Goal: Task Accomplishment & Management: Manage account settings

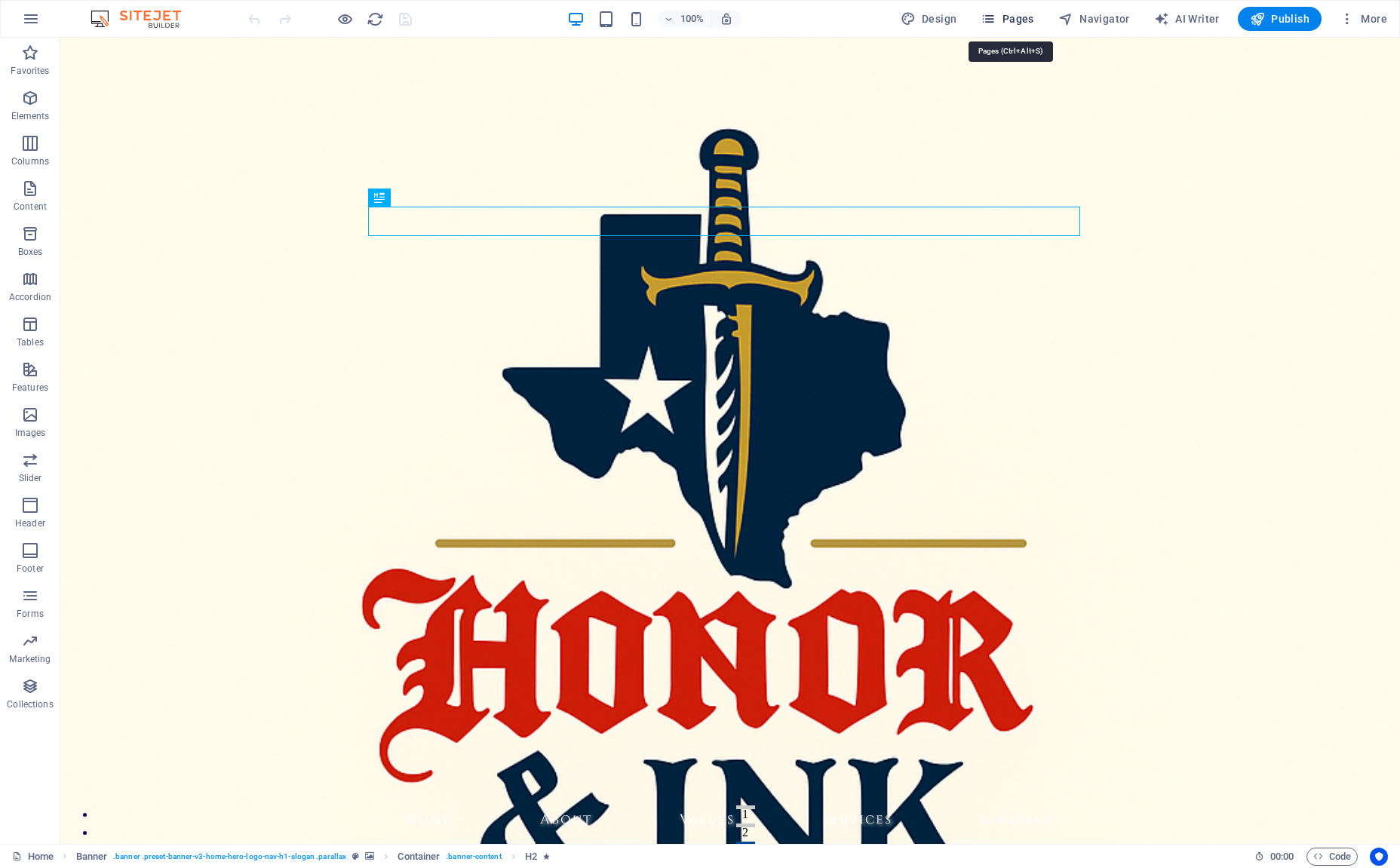
click at [1018, 21] on span "Pages" at bounding box center [1006, 19] width 52 height 15
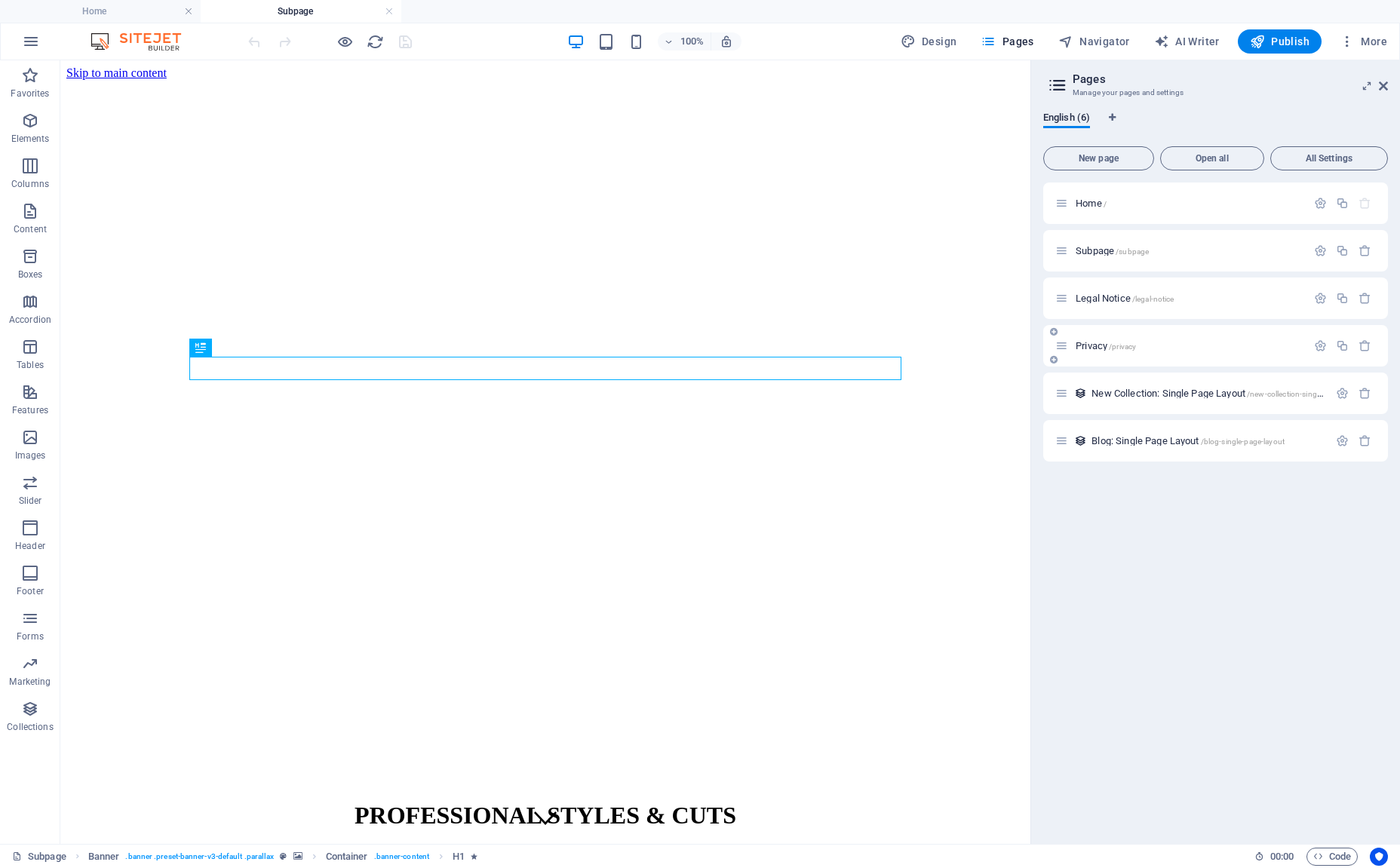
click at [0, 0] on span "/privacy" at bounding box center [0, 0] width 0 height 0
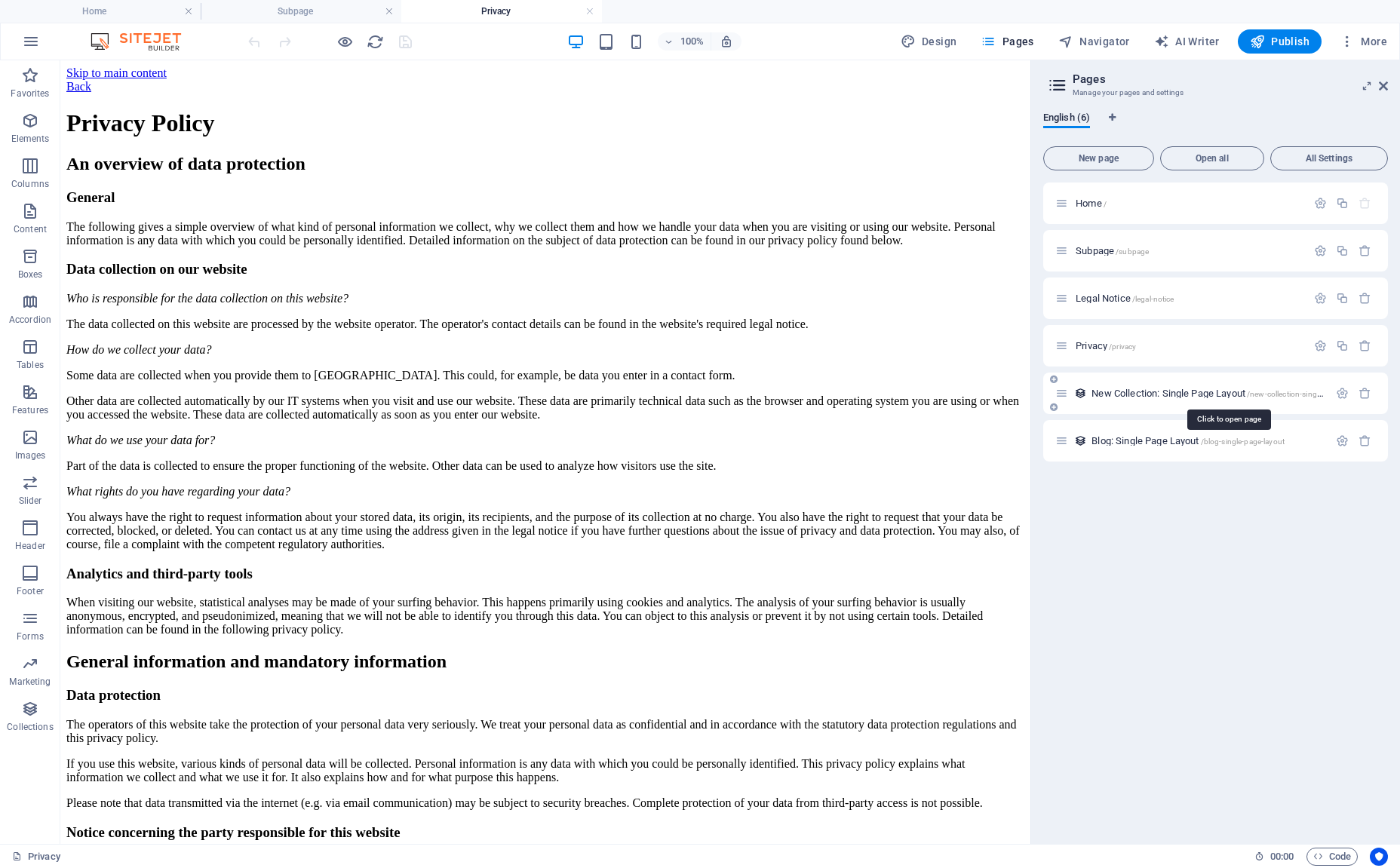
click at [0, 0] on span "New Collection: Single Page Layout /new-collection-single-page-layout" at bounding box center [0, 0] width 0 height 0
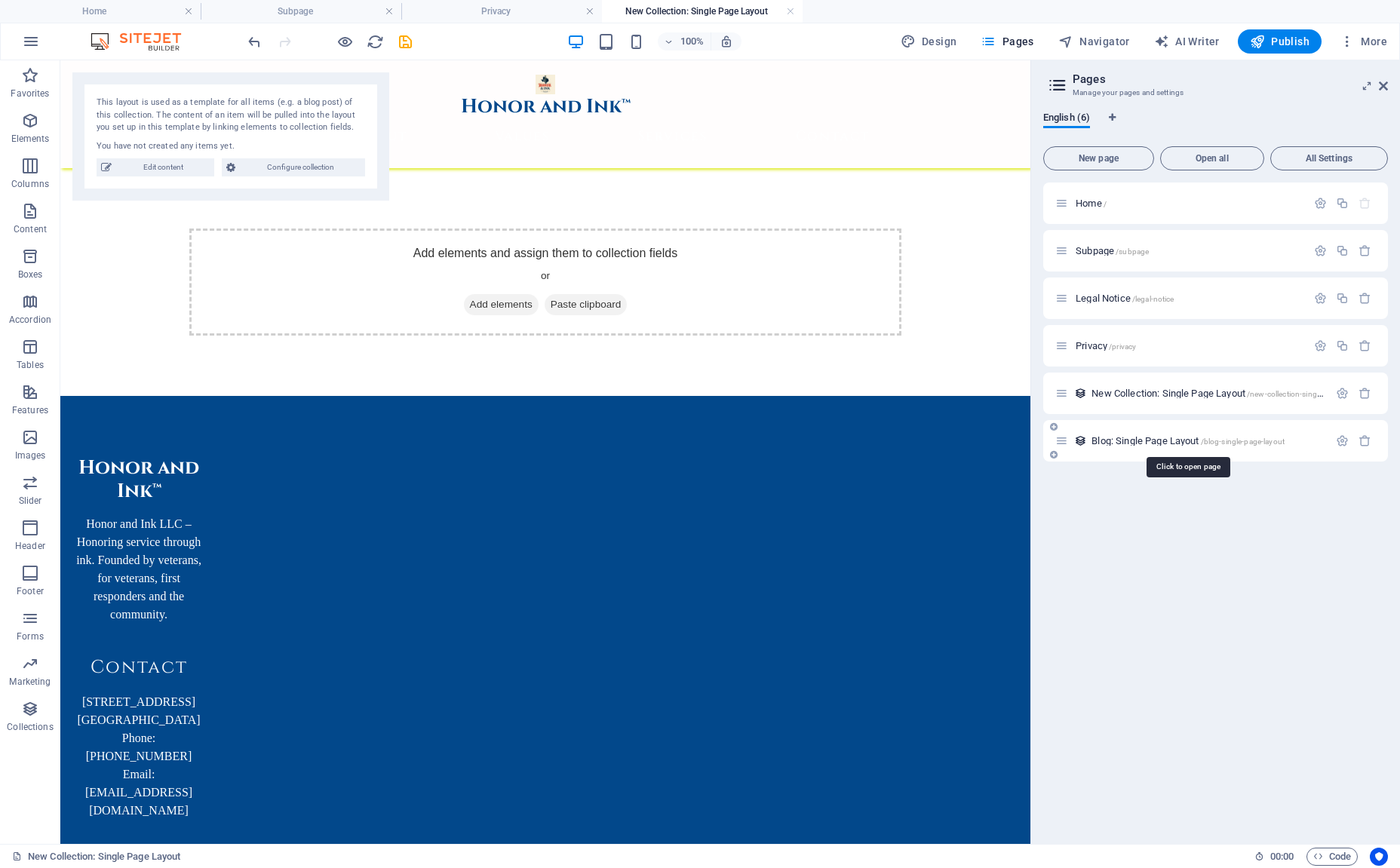
click at [1140, 444] on span "Blog: Single Page Layout /blog-single-page-layout" at bounding box center [1188, 441] width 193 height 12
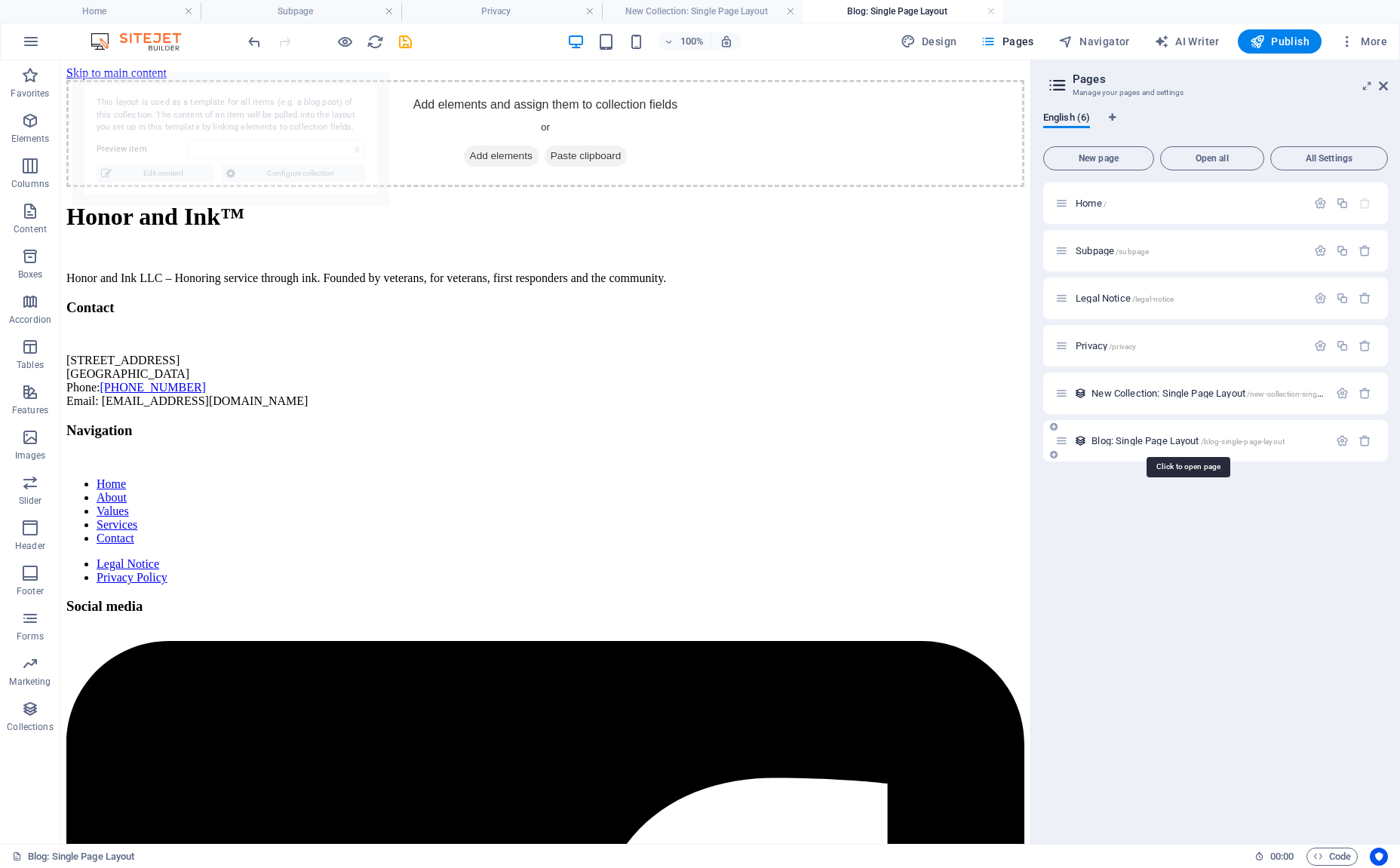
select select "68a6da4b3a46fada180efa1a"
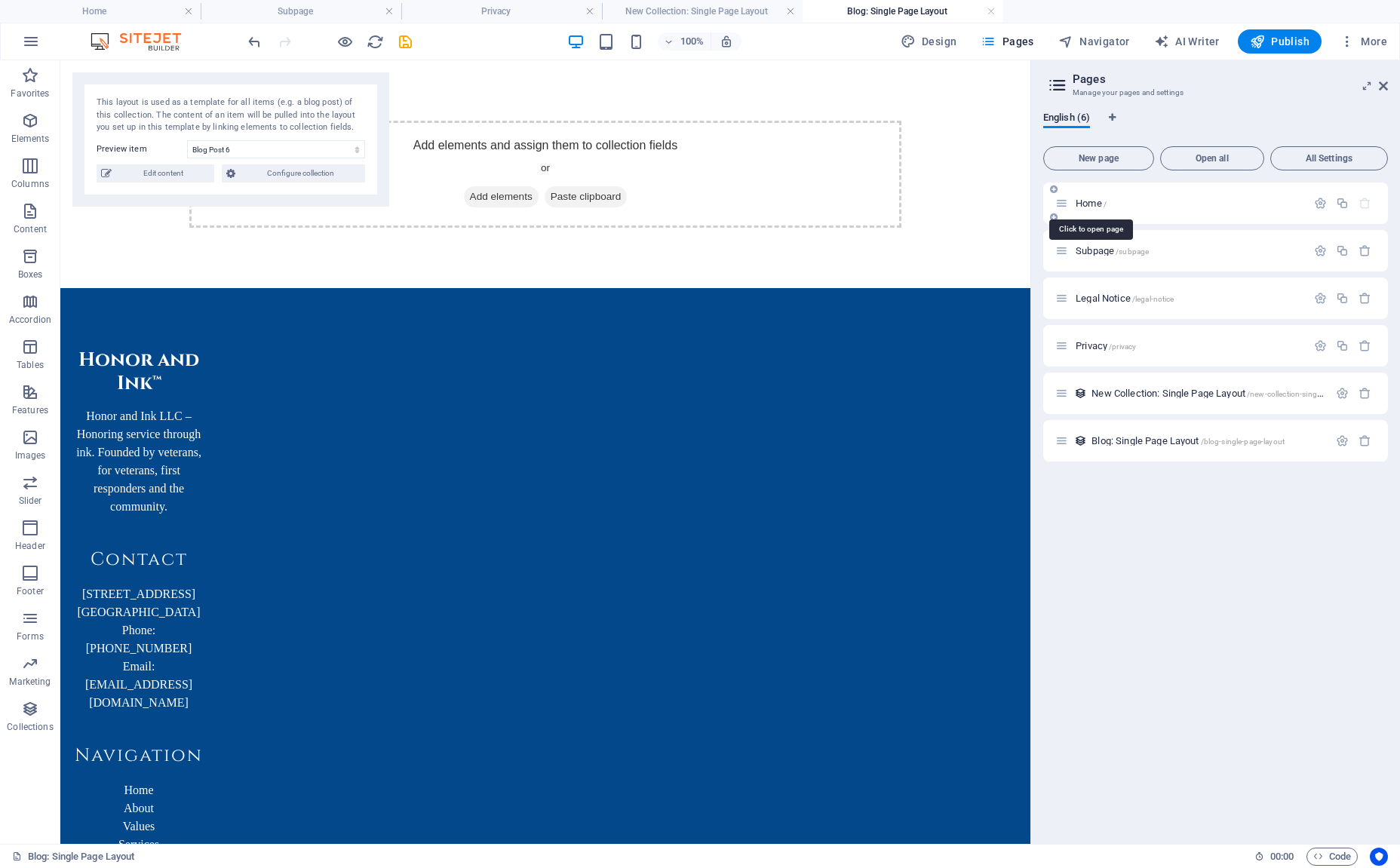
click at [0, 0] on span "Home /" at bounding box center [0, 0] width 0 height 0
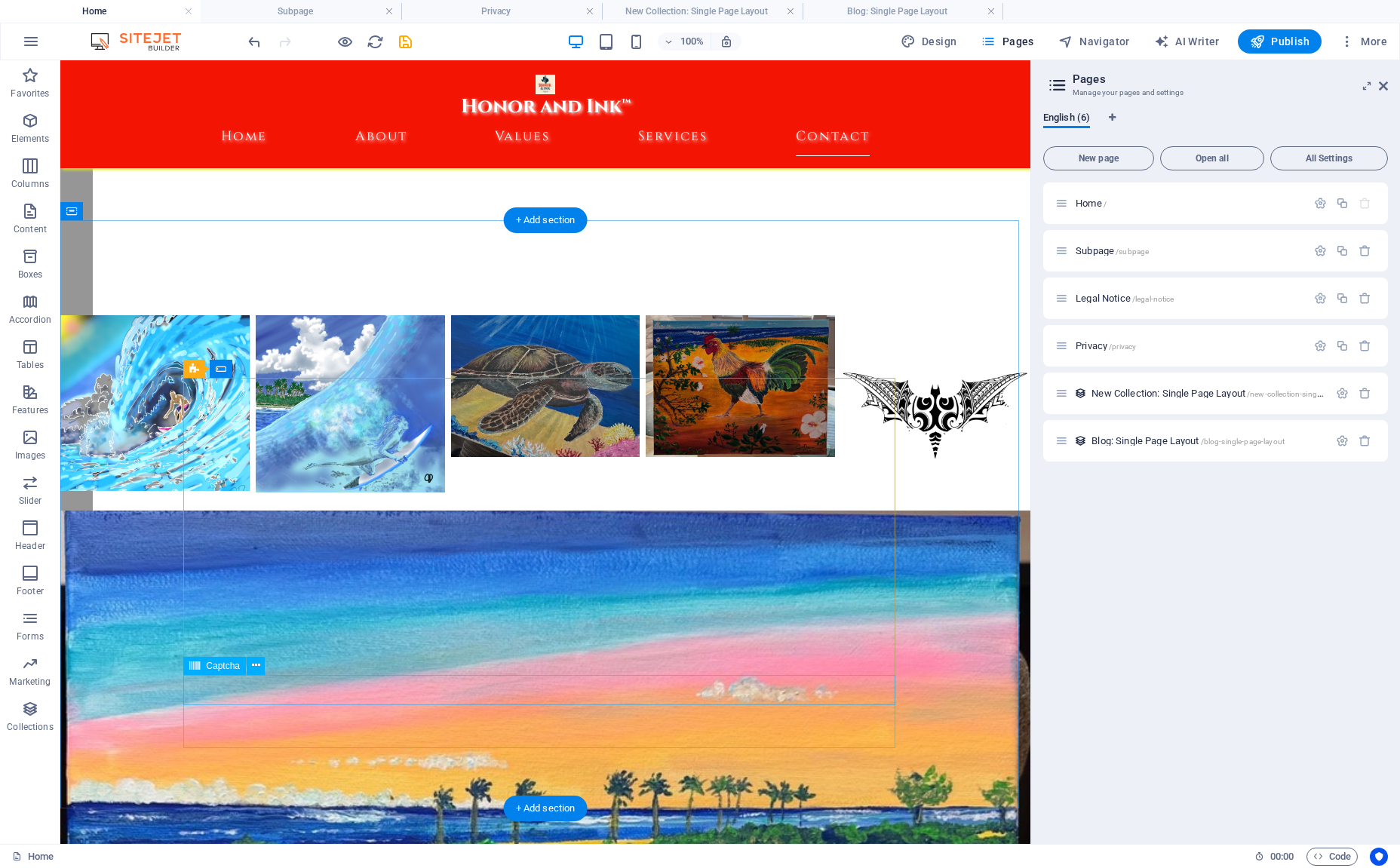
scroll to position [6569, 0]
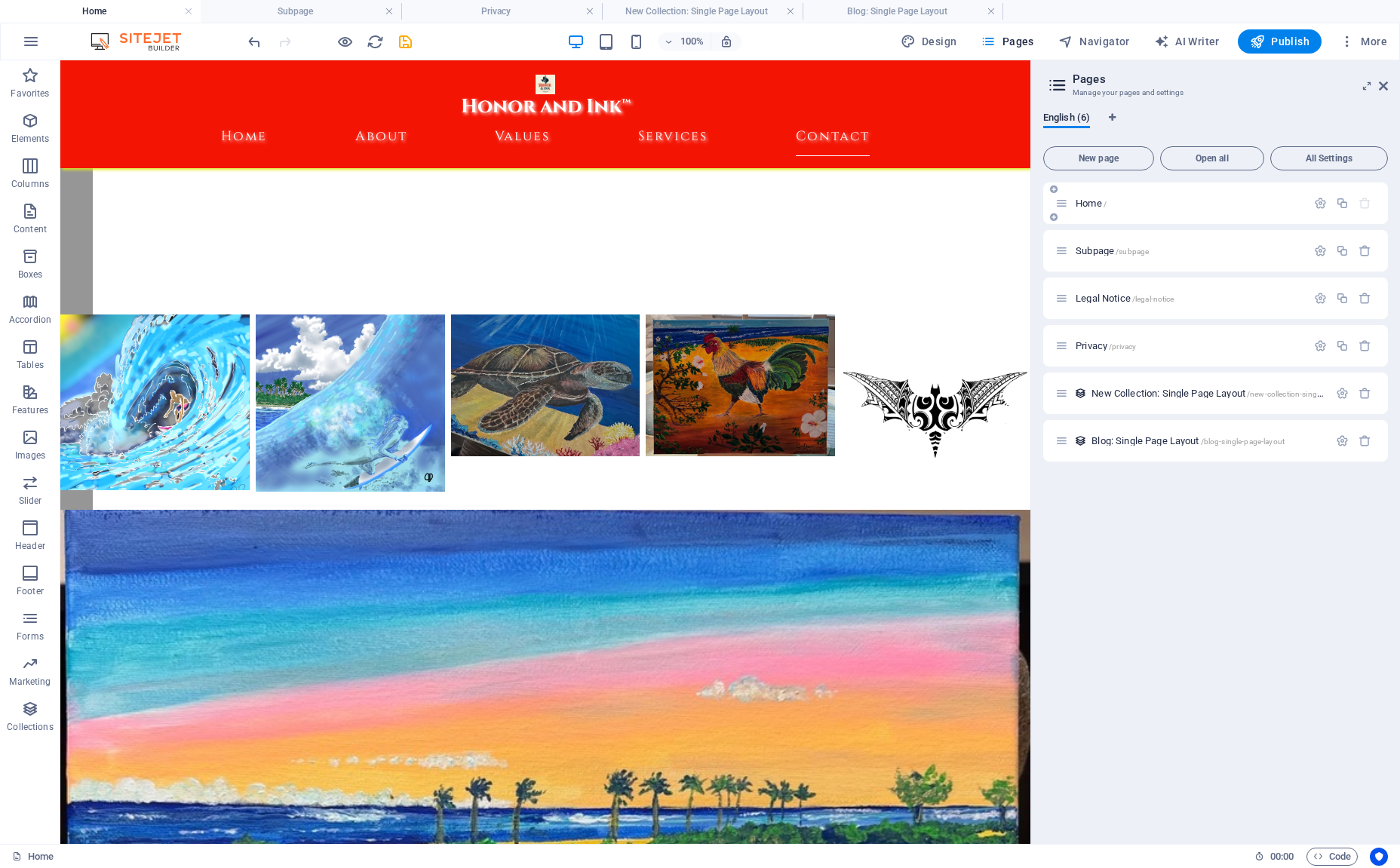
click at [729, 118] on nav "Home About Values Services Contact" at bounding box center [544, 136] width 712 height 37
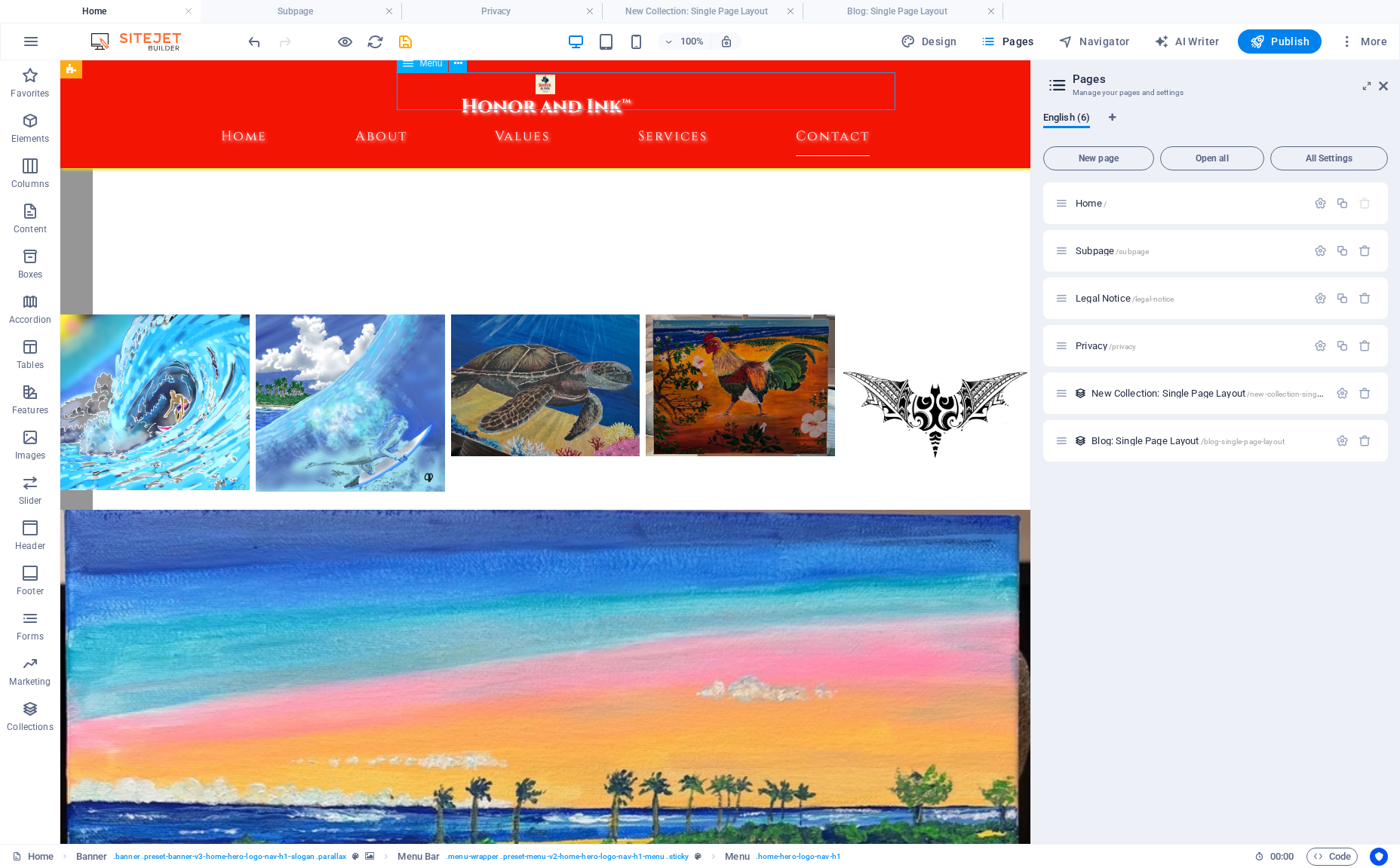
click at [729, 118] on nav "Home About Values Services Contact" at bounding box center [544, 136] width 712 height 37
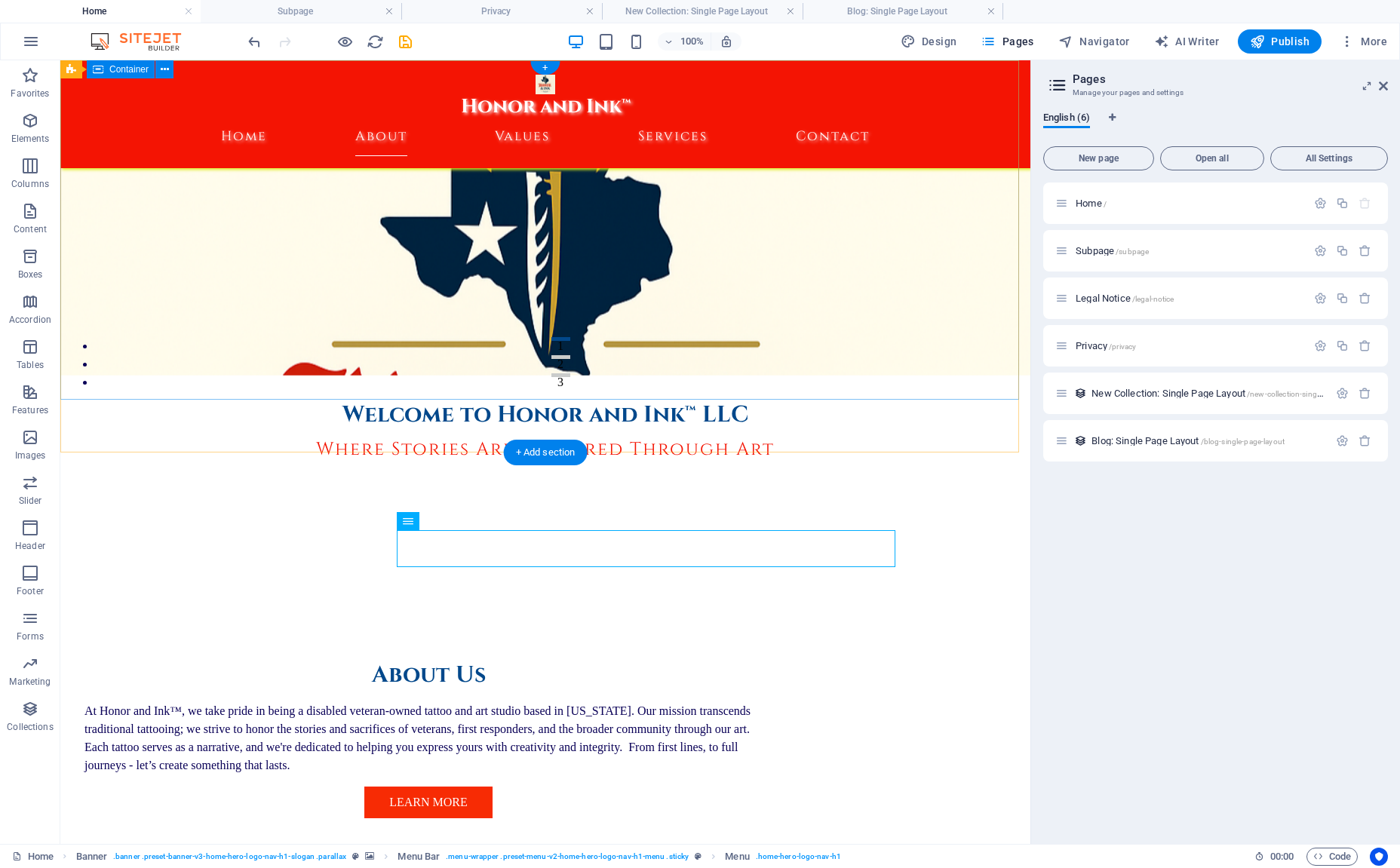
scroll to position [0, 0]
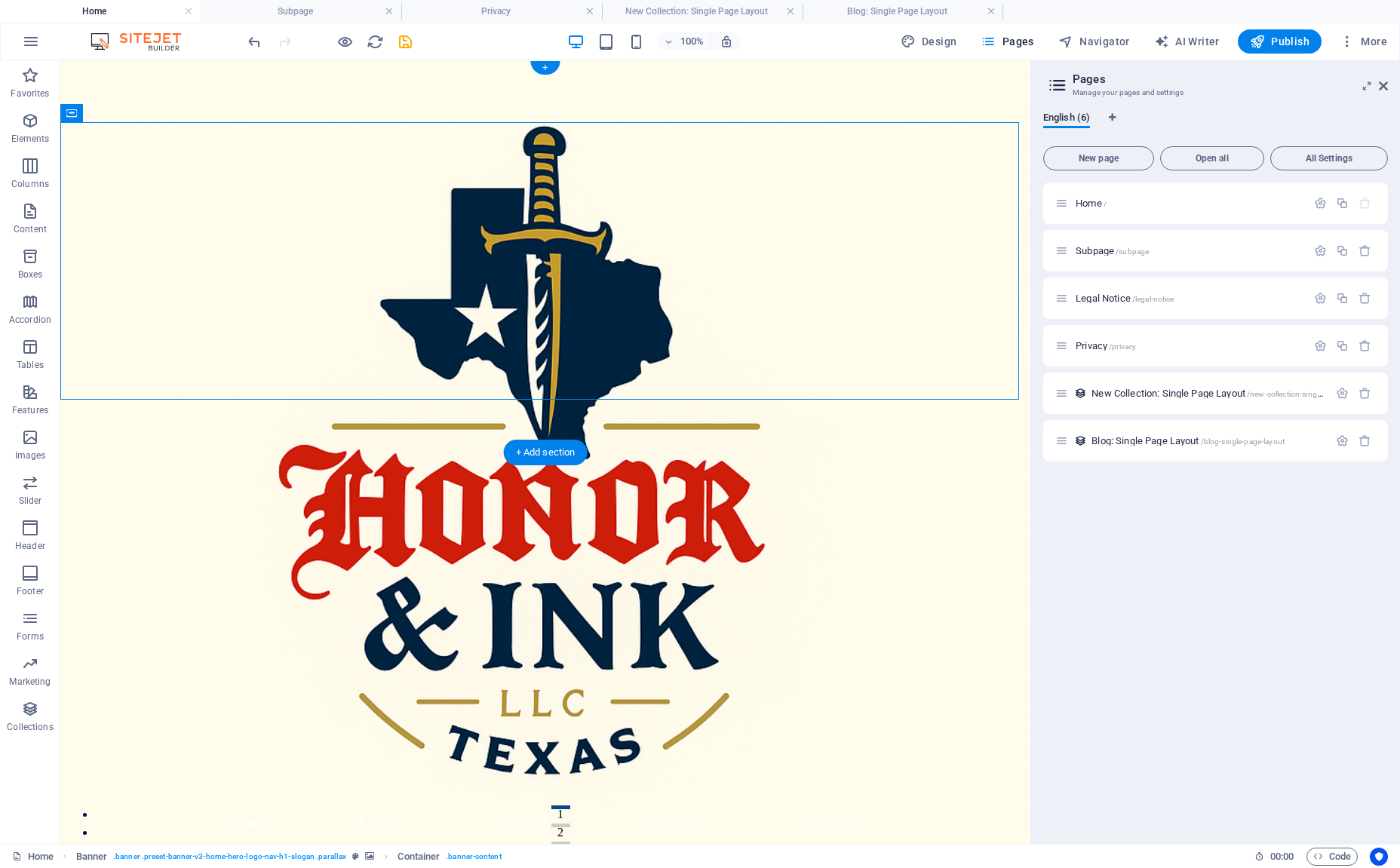
click at [851, 445] on figure at bounding box center [544, 451] width 970 height 783
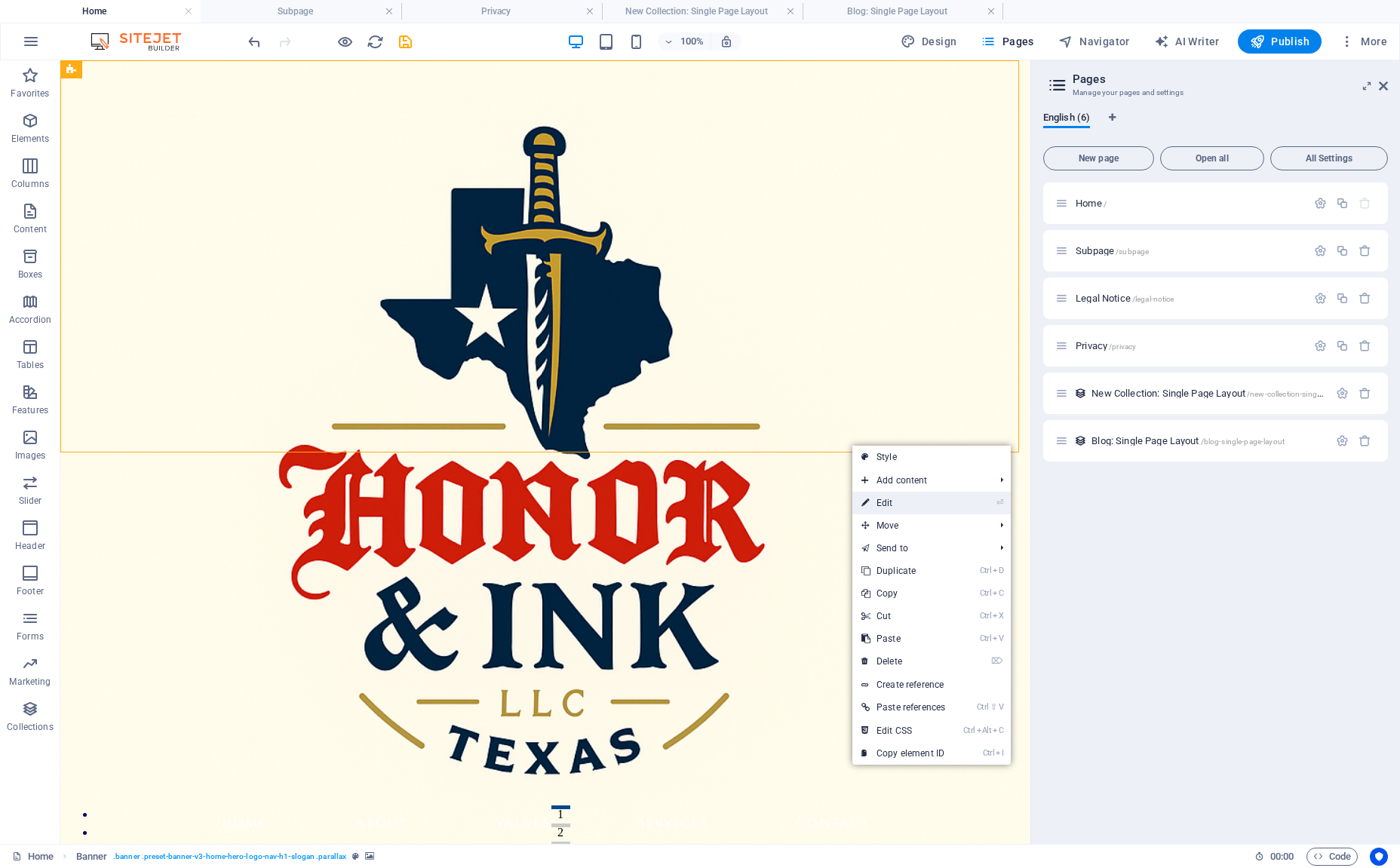
click at [907, 504] on link "⏎ Edit" at bounding box center [903, 503] width 102 height 22
select select "vh"
select select "header"
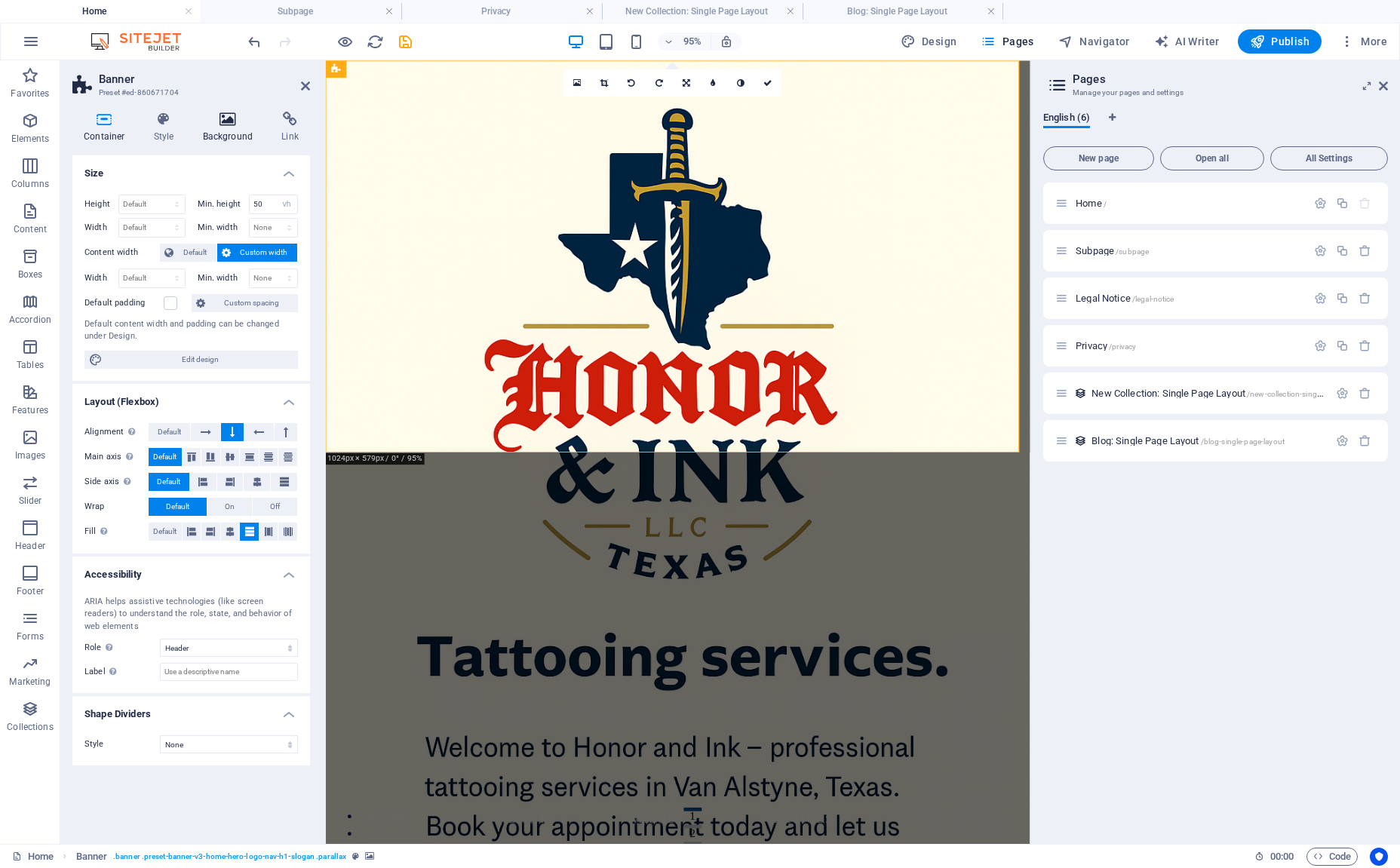
click at [229, 117] on icon at bounding box center [228, 119] width 73 height 15
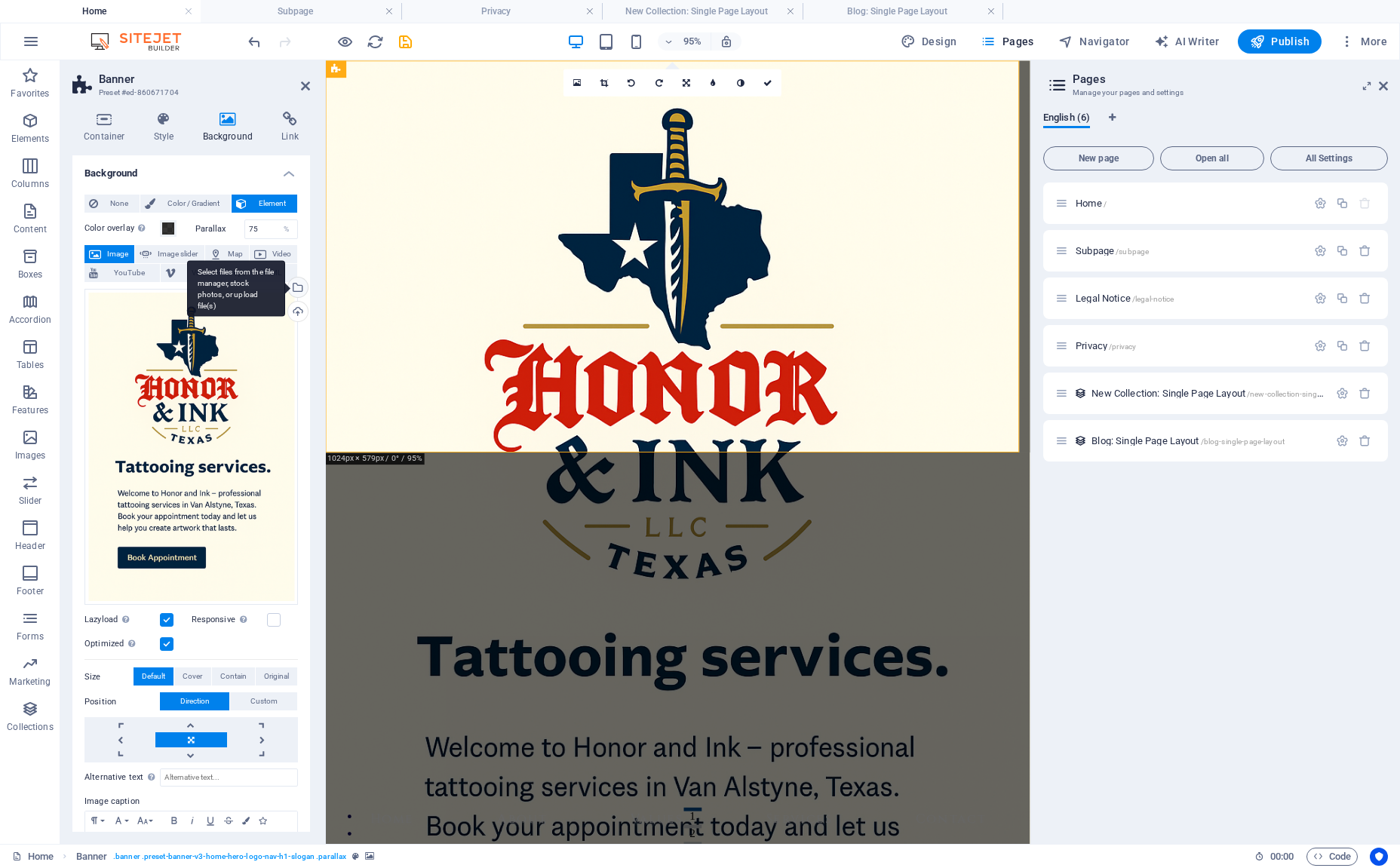
click at [297, 283] on div "Select files from the file manager, stock photos, or upload file(s)" at bounding box center [295, 288] width 22 height 22
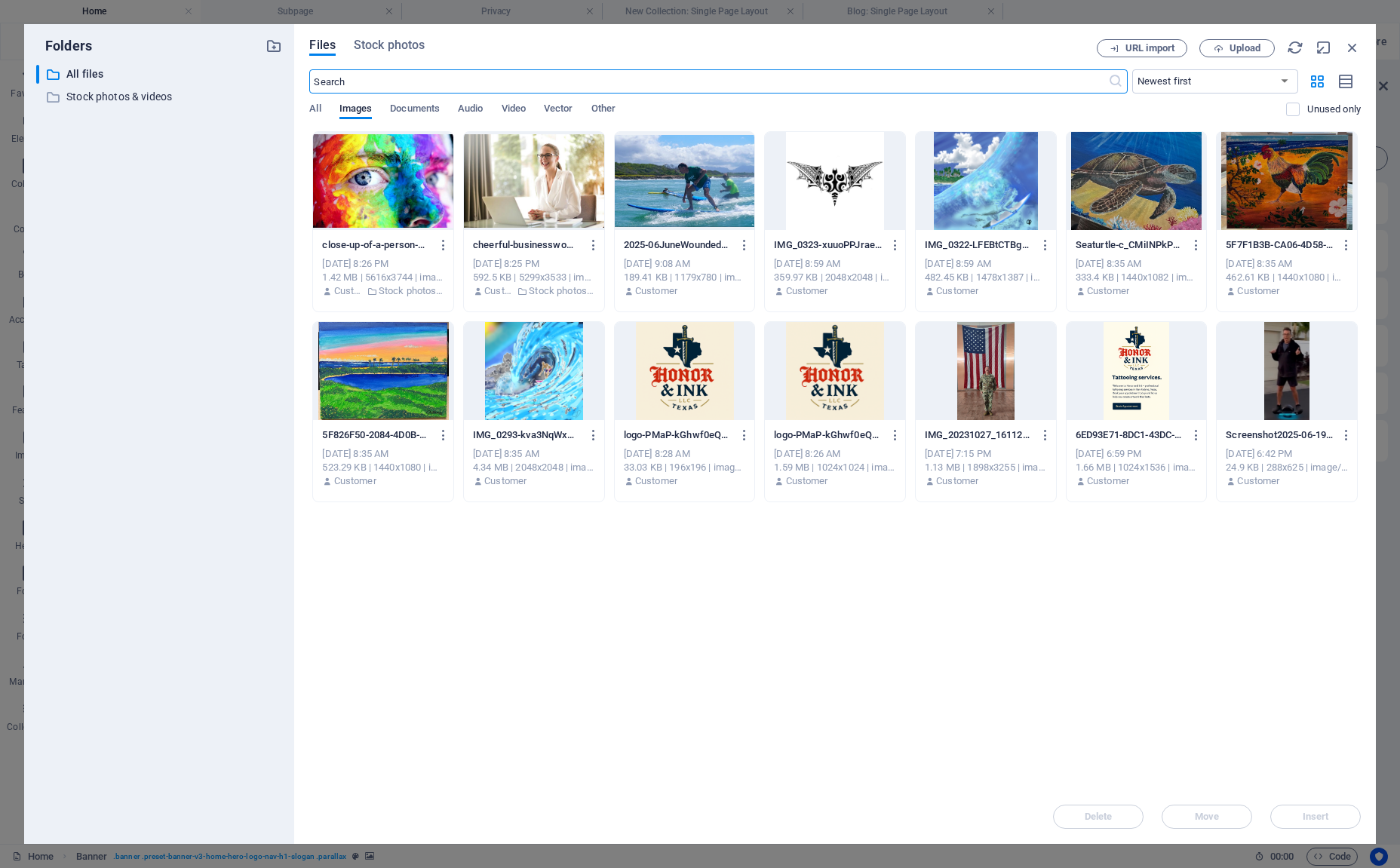
drag, startPoint x: 1144, startPoint y: 397, endPoint x: 1136, endPoint y: 390, distance: 10.6
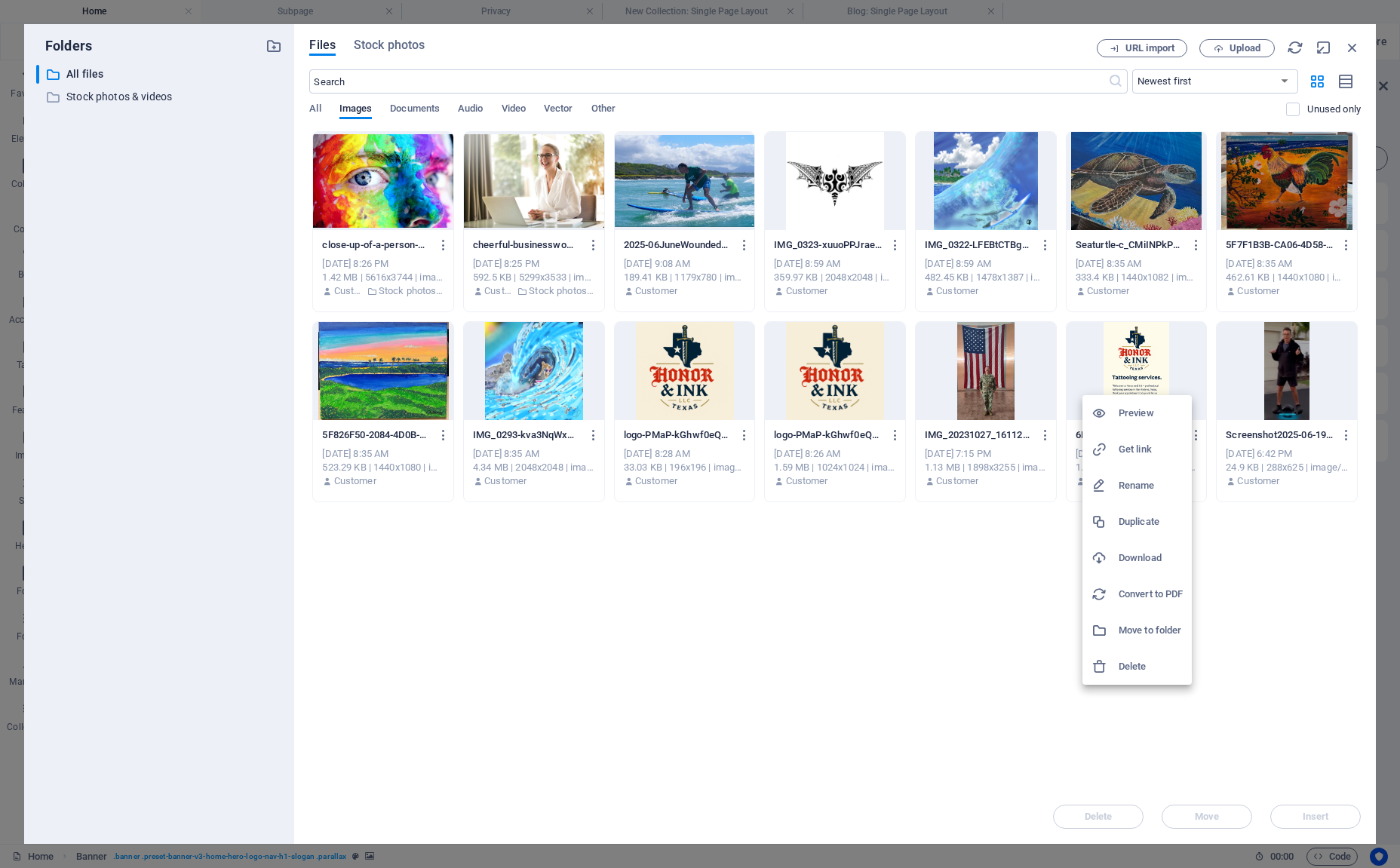
click at [1134, 560] on h6 "Download" at bounding box center [1150, 558] width 64 height 18
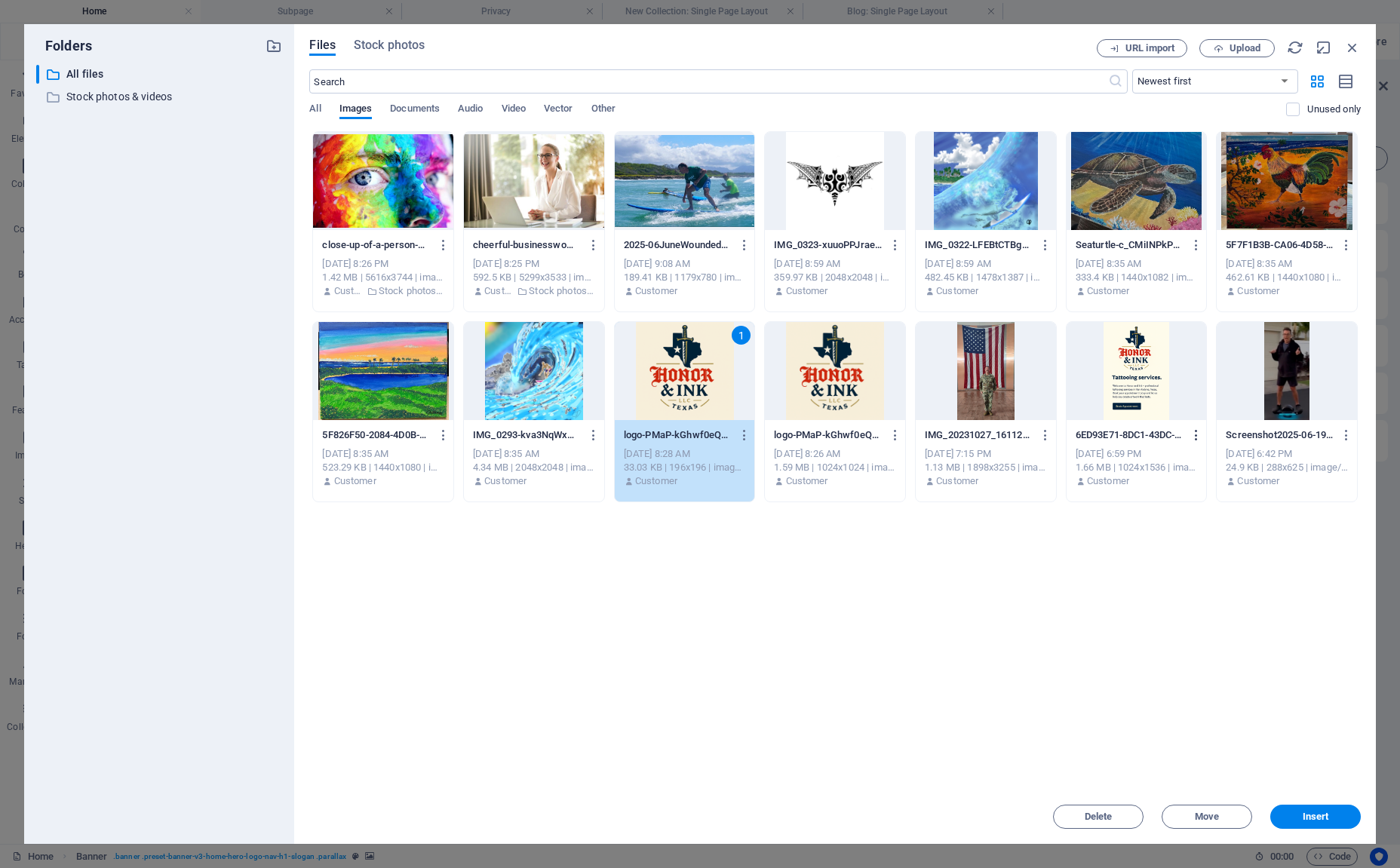
click at [1191, 434] on icon "button" at bounding box center [1196, 435] width 14 height 13
click at [1187, 723] on h6 "Delete" at bounding box center [1205, 727] width 64 height 18
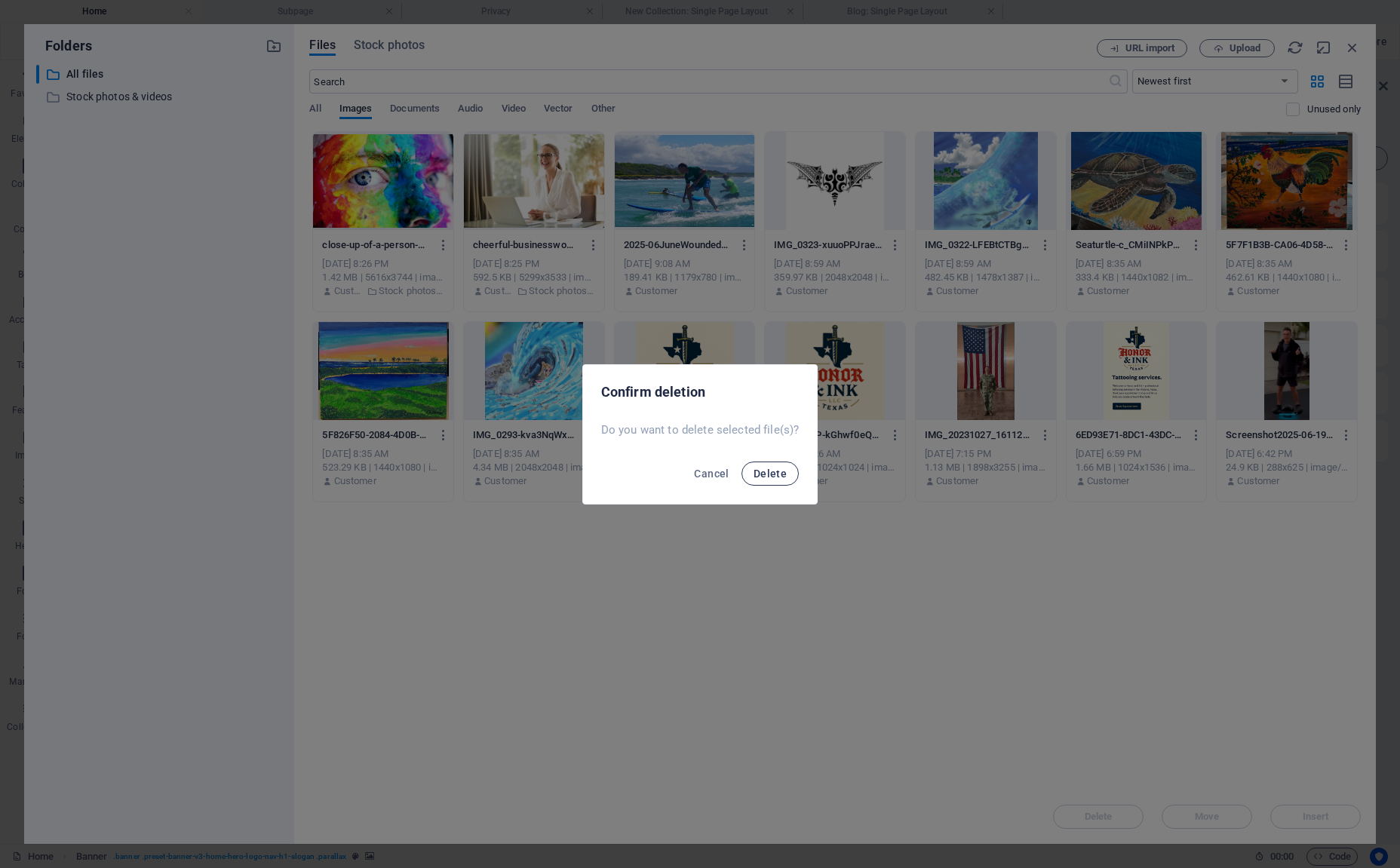
click at [783, 468] on span "Delete" at bounding box center [770, 474] width 33 height 12
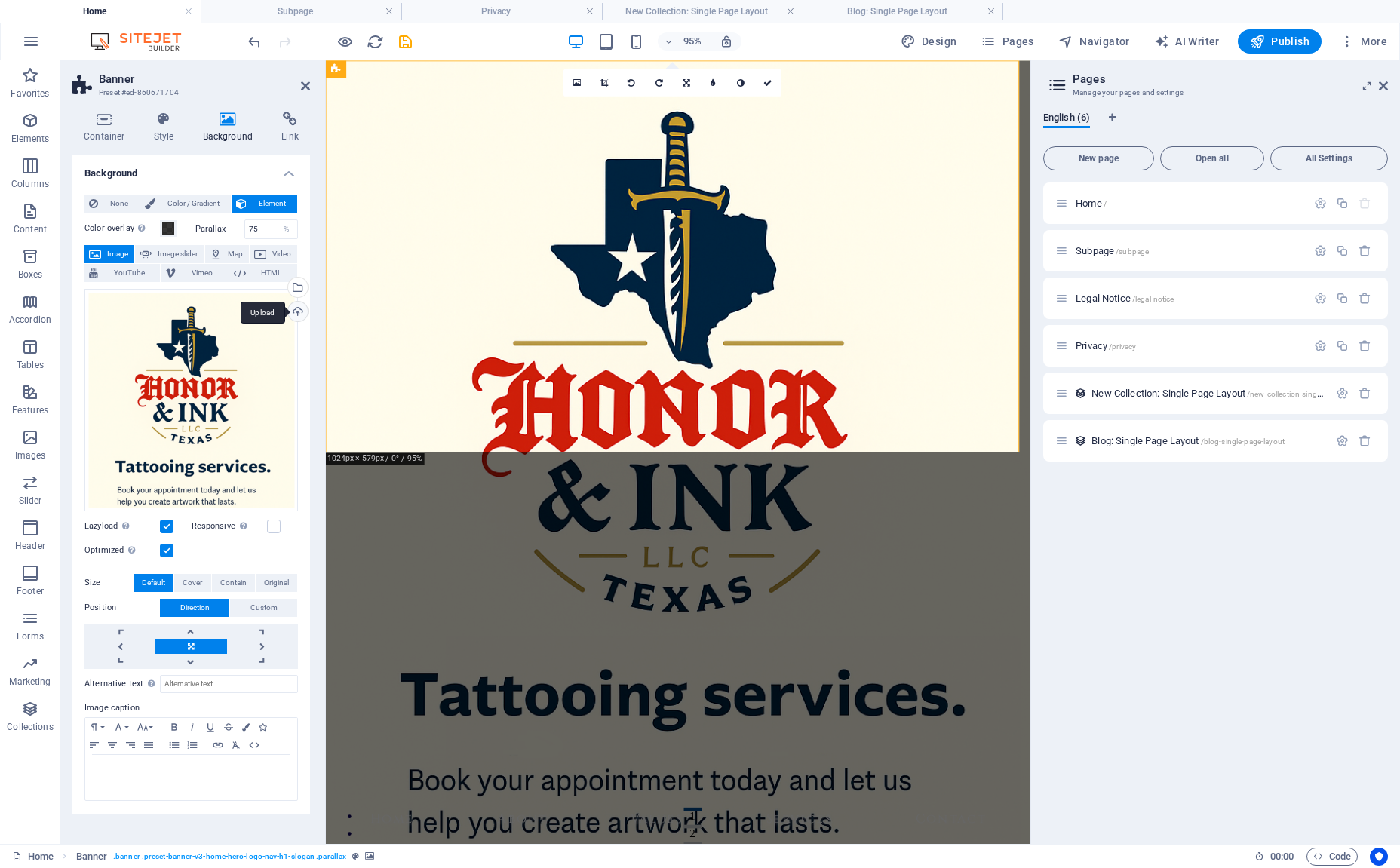
click at [297, 311] on div "Upload" at bounding box center [295, 312] width 22 height 22
click at [0, 0] on icon "save" at bounding box center [0, 0] width 0 height 0
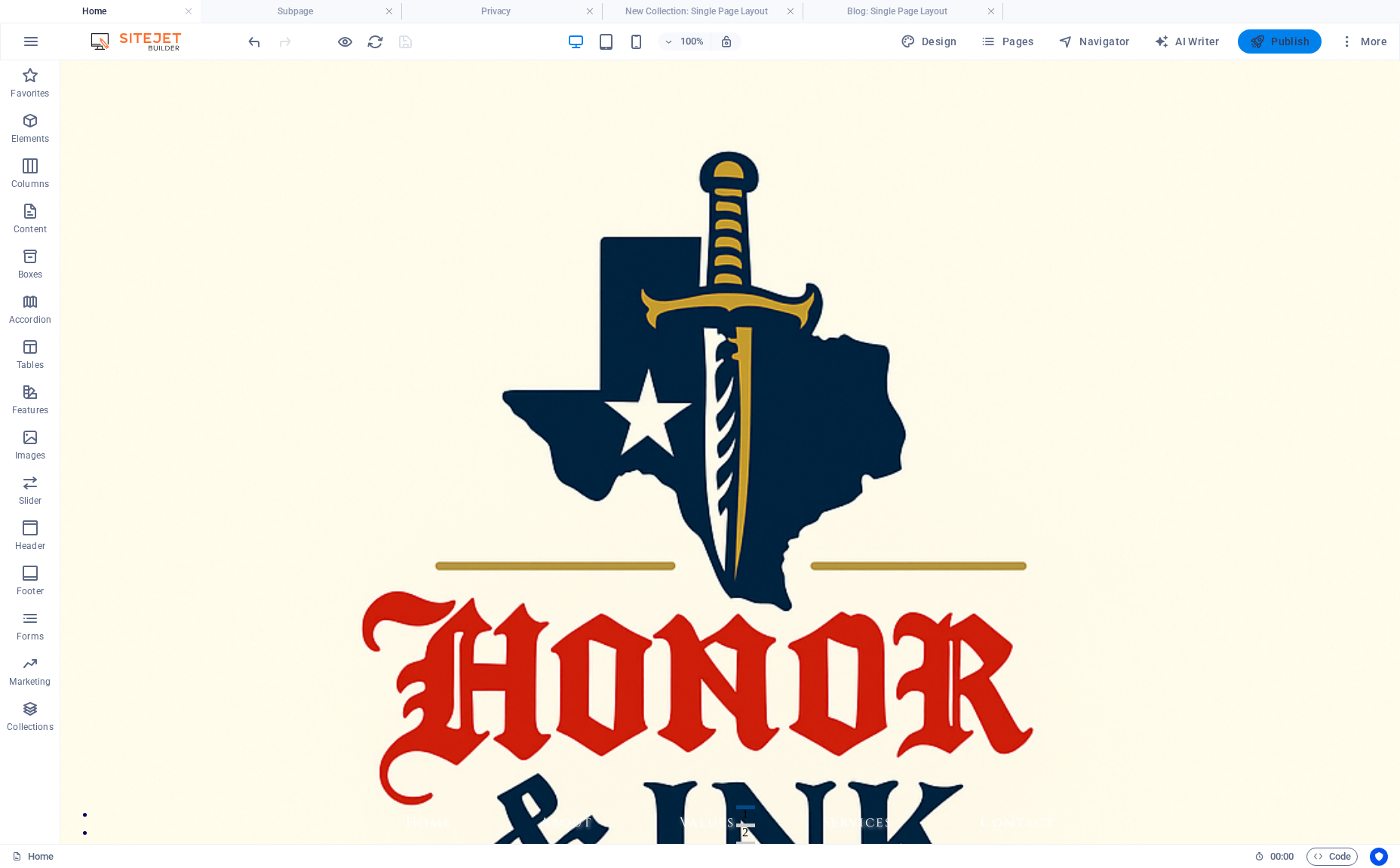
click at [1280, 43] on span "Publish" at bounding box center [1279, 42] width 60 height 15
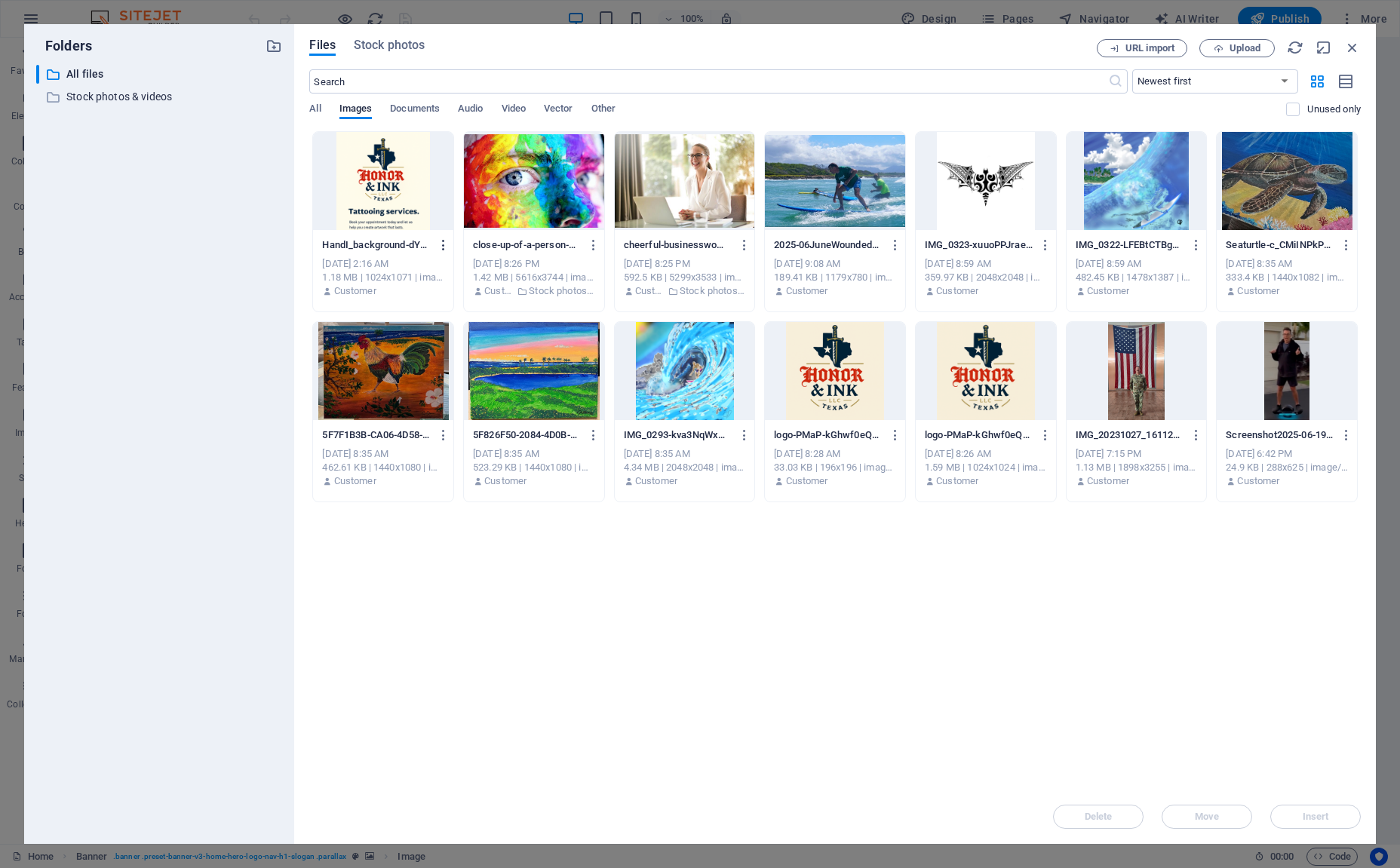
click at [444, 244] on icon "button" at bounding box center [444, 245] width 14 height 13
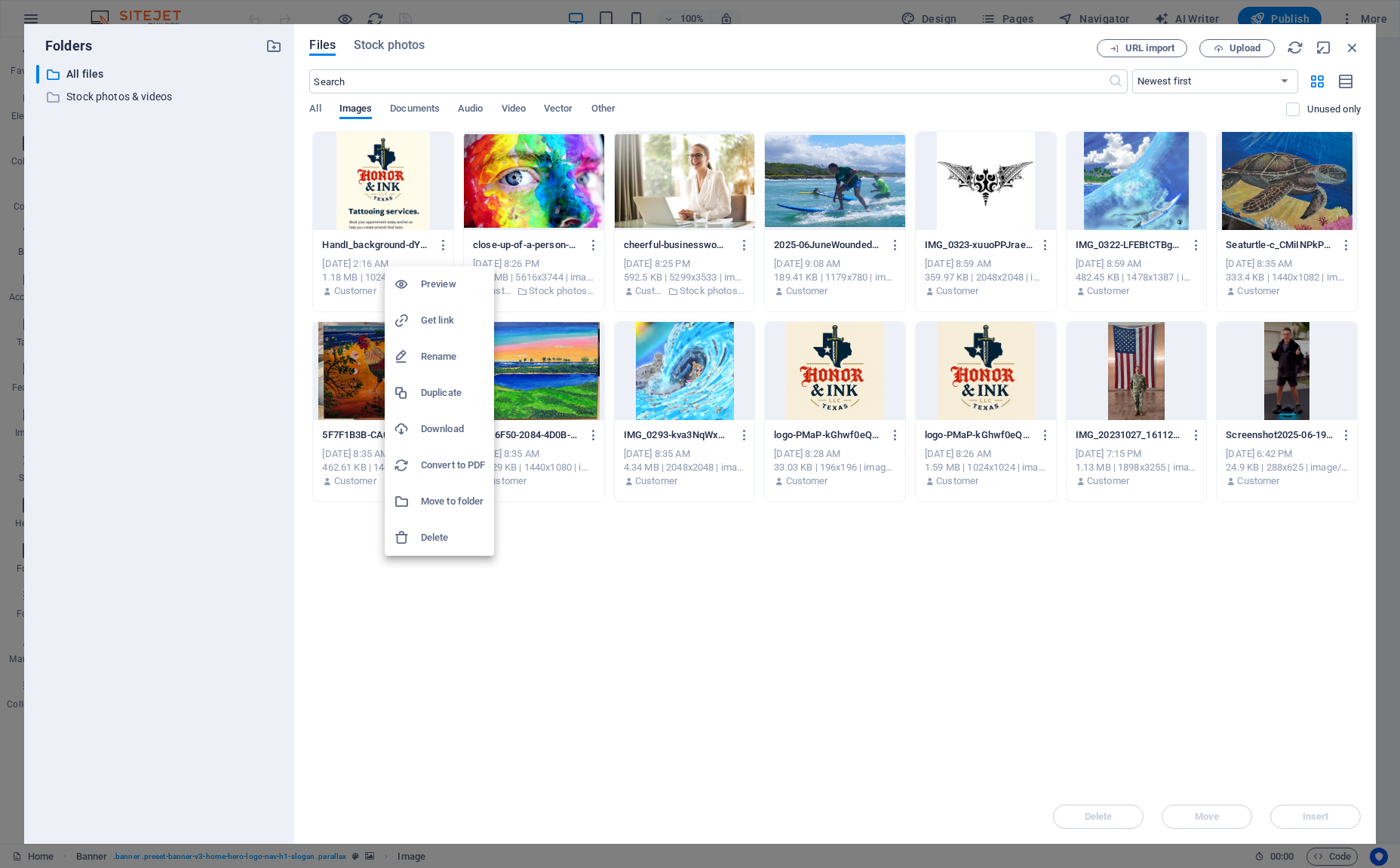
click at [426, 531] on h6 "Delete" at bounding box center [453, 538] width 64 height 18
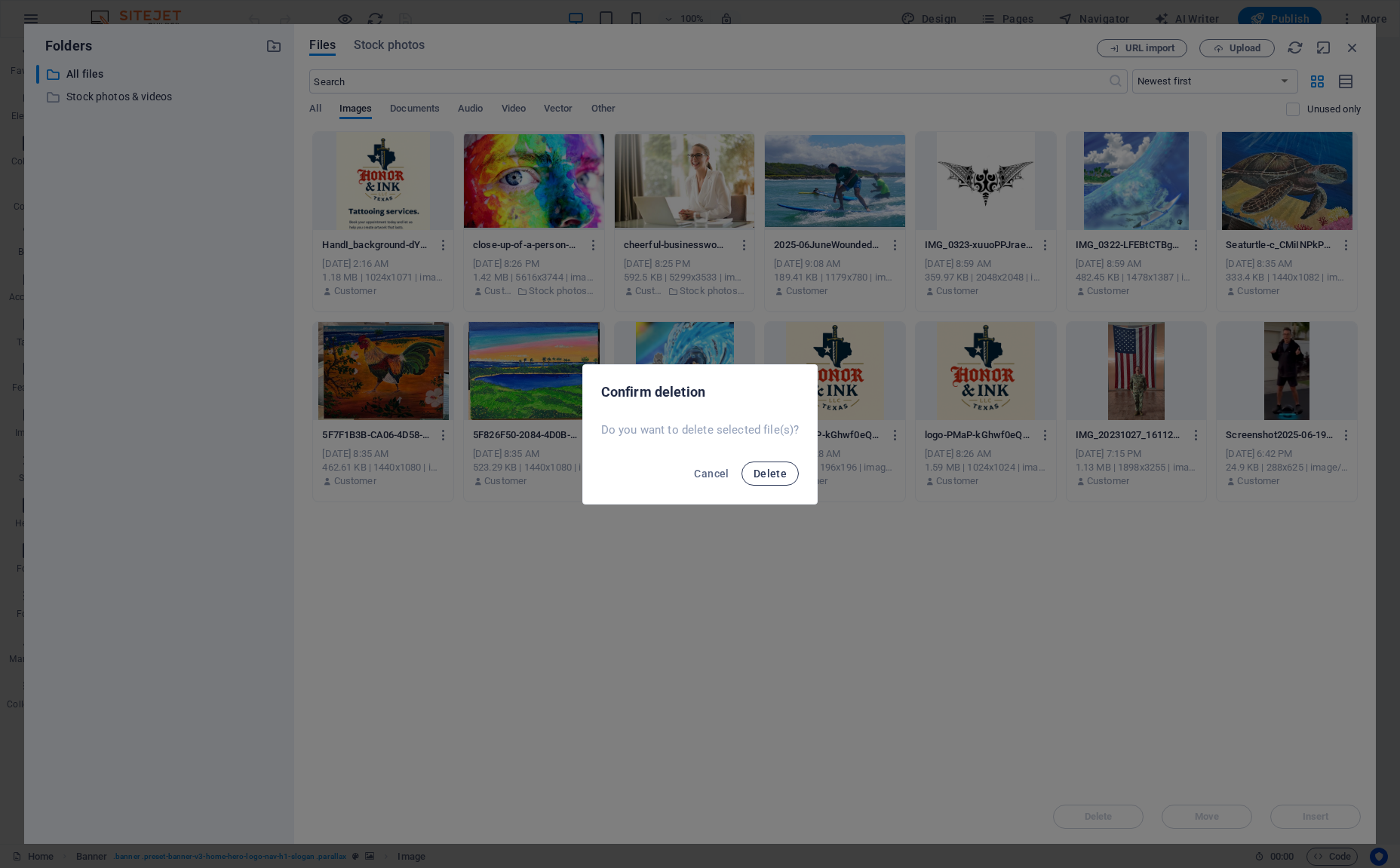
click at [755, 474] on span "Delete" at bounding box center [770, 474] width 33 height 12
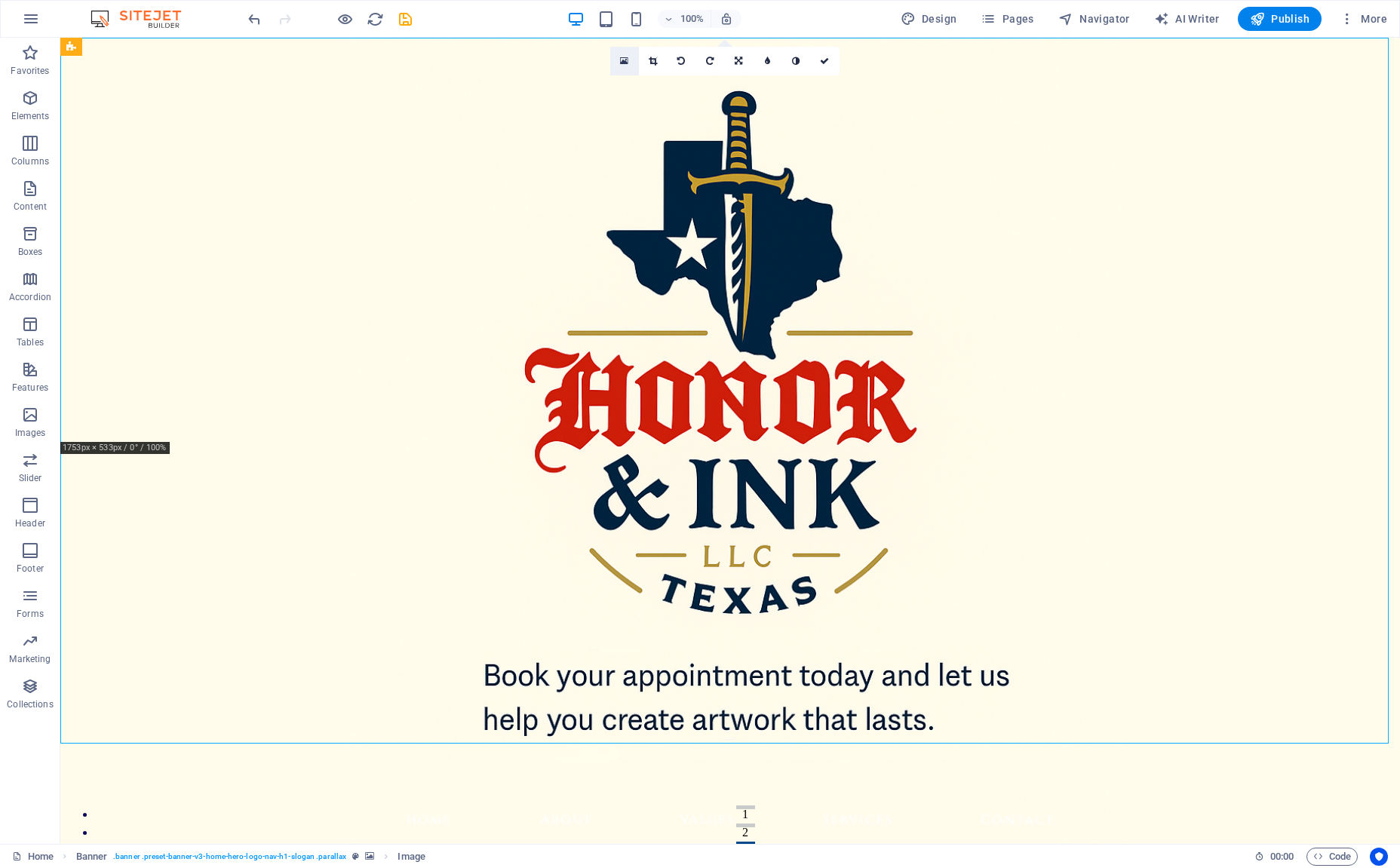
click at [626, 58] on icon at bounding box center [624, 61] width 8 height 11
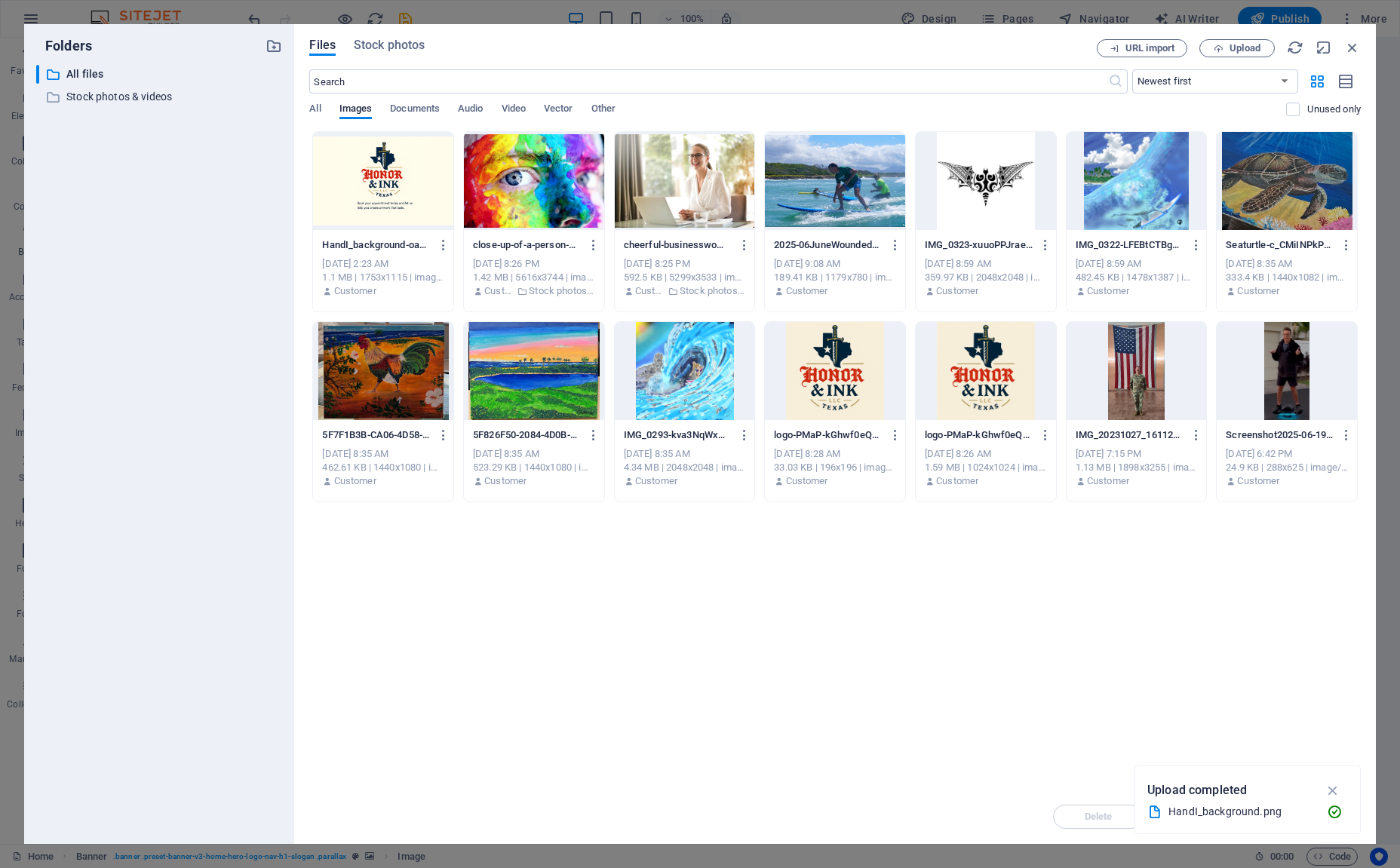
click at [418, 174] on div at bounding box center [383, 181] width 141 height 98
click at [1338, 784] on icon "button" at bounding box center [1333, 791] width 17 height 17
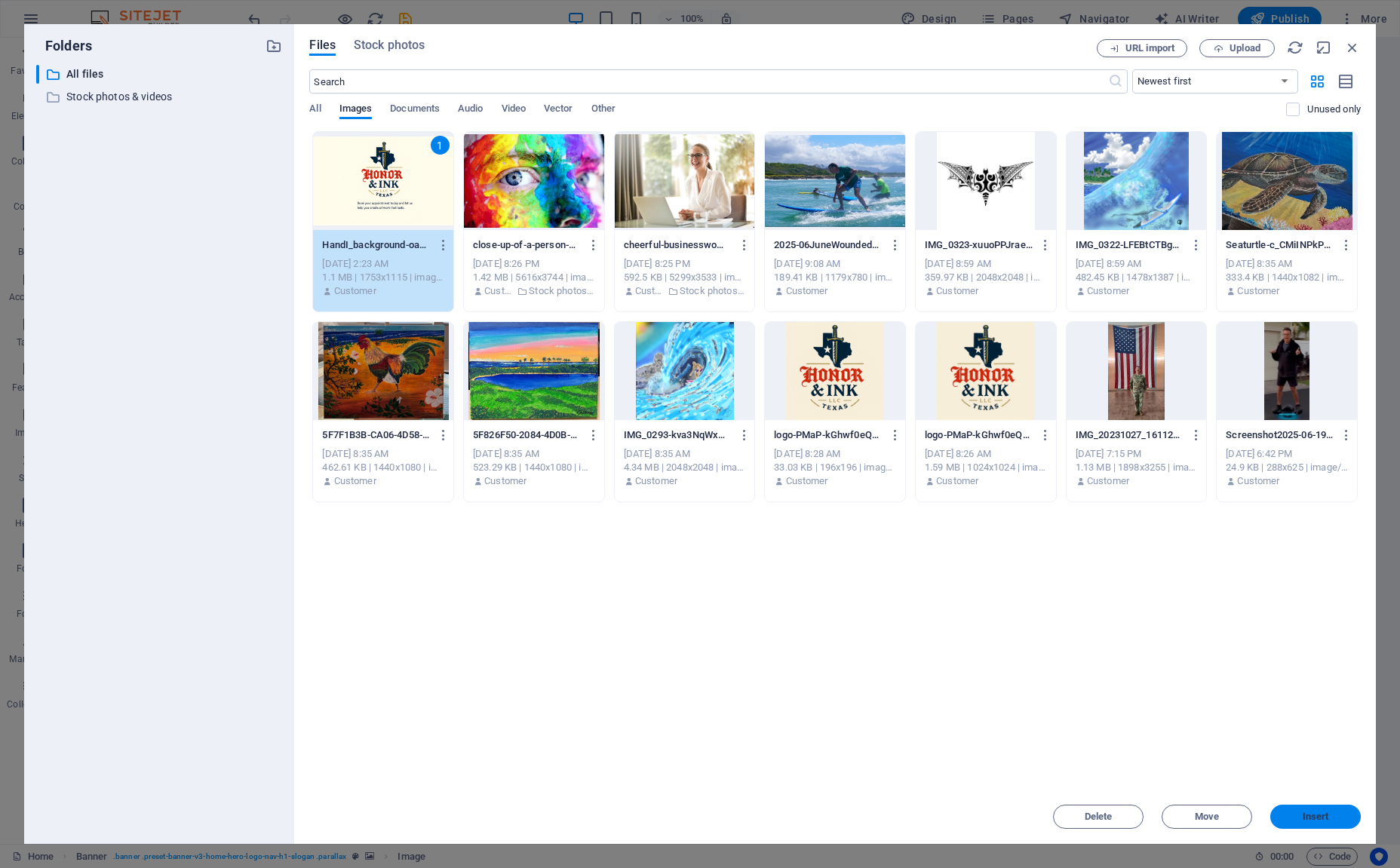
click at [1315, 817] on span "Insert" at bounding box center [1316, 816] width 27 height 9
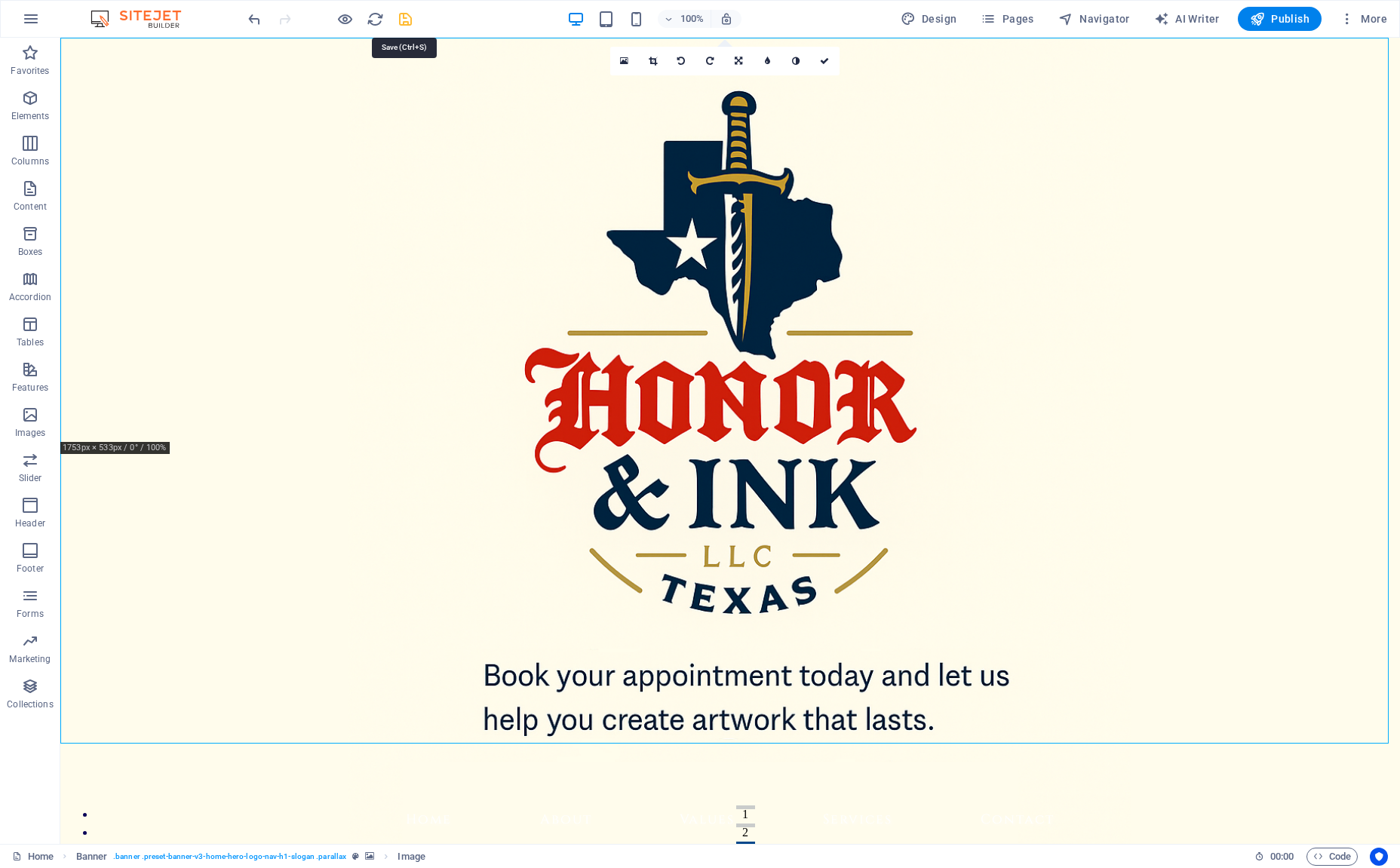
click at [0, 0] on icon "save" at bounding box center [0, 0] width 0 height 0
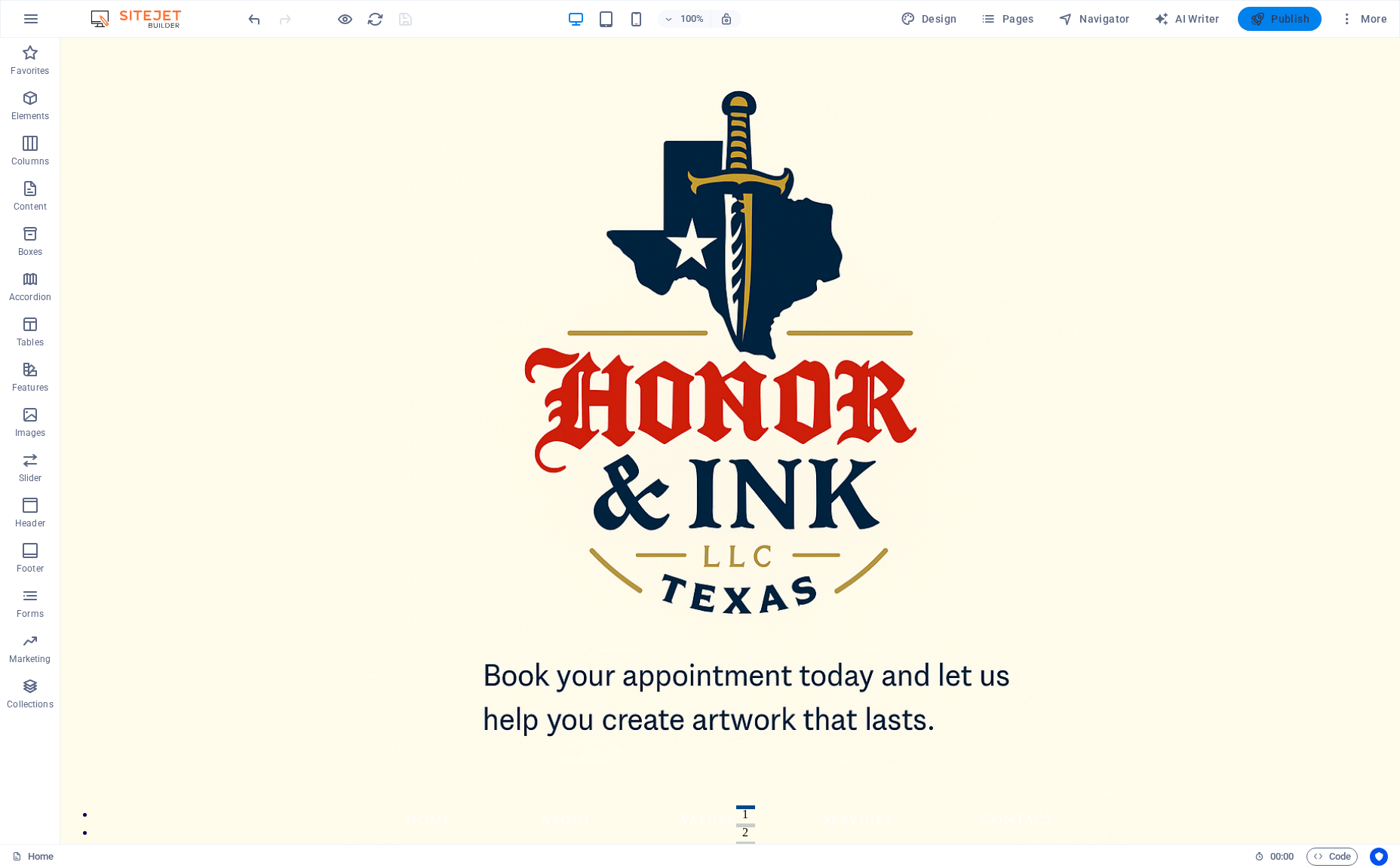
click at [0, 0] on span "Publish" at bounding box center [0, 0] width 0 height 0
